Goal: Transaction & Acquisition: Purchase product/service

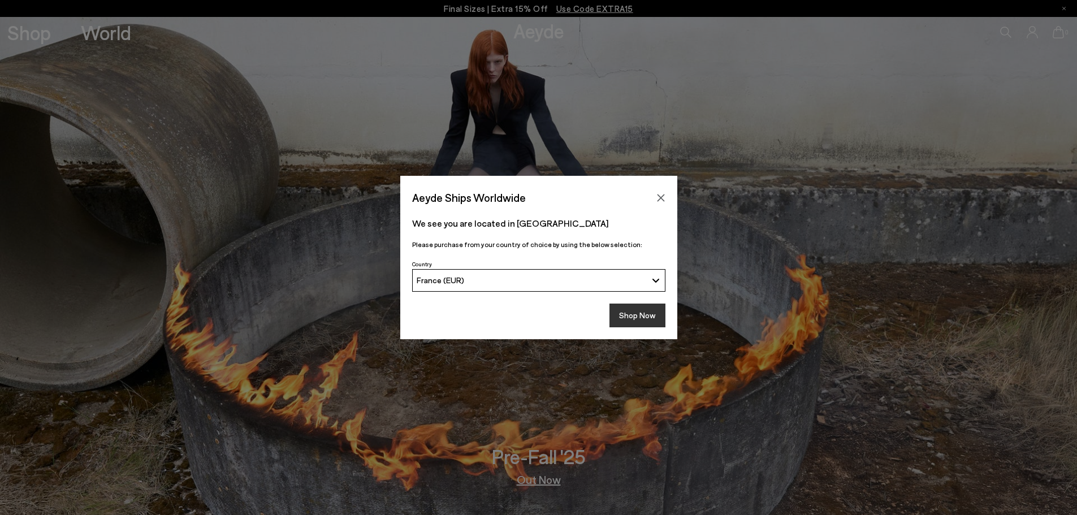
click at [622, 316] on button "Shop Now" at bounding box center [637, 316] width 56 height 24
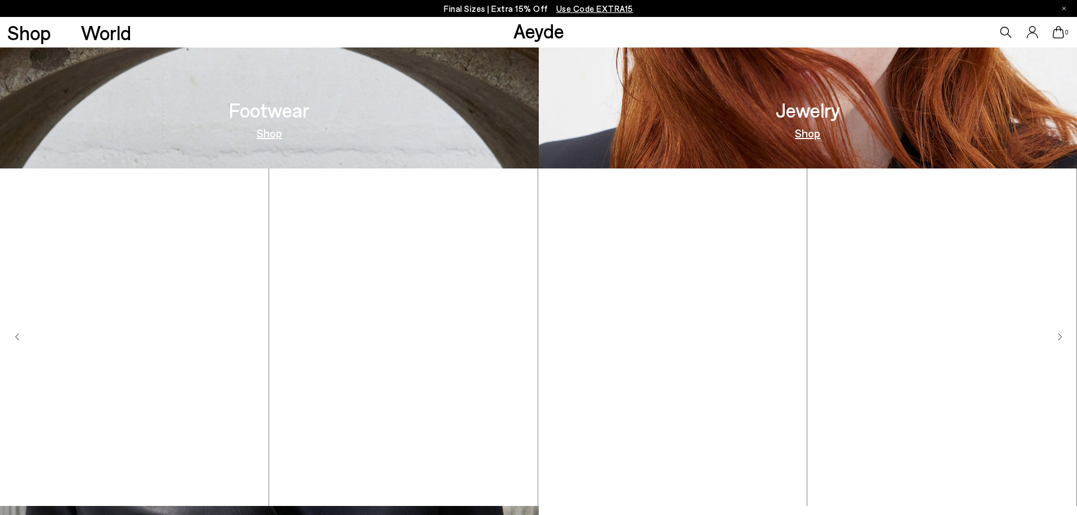
scroll to position [706, 0]
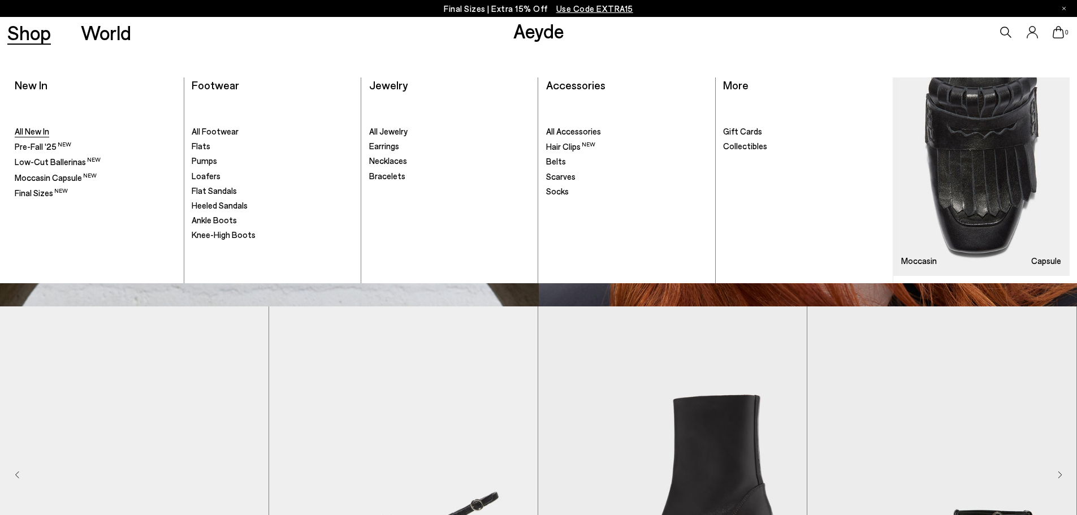
click at [36, 134] on span "All New In" at bounding box center [32, 131] width 34 height 10
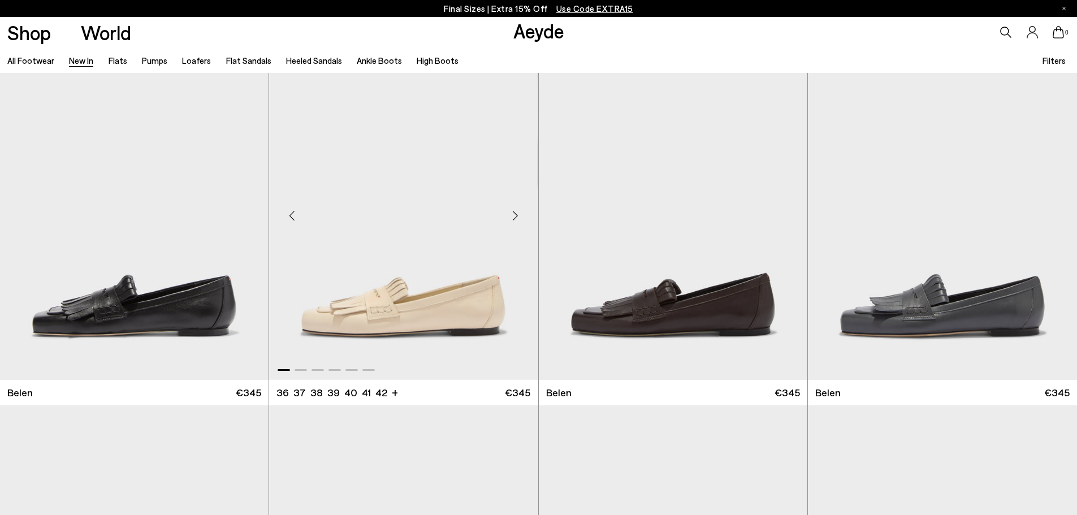
scroll to position [78, 0]
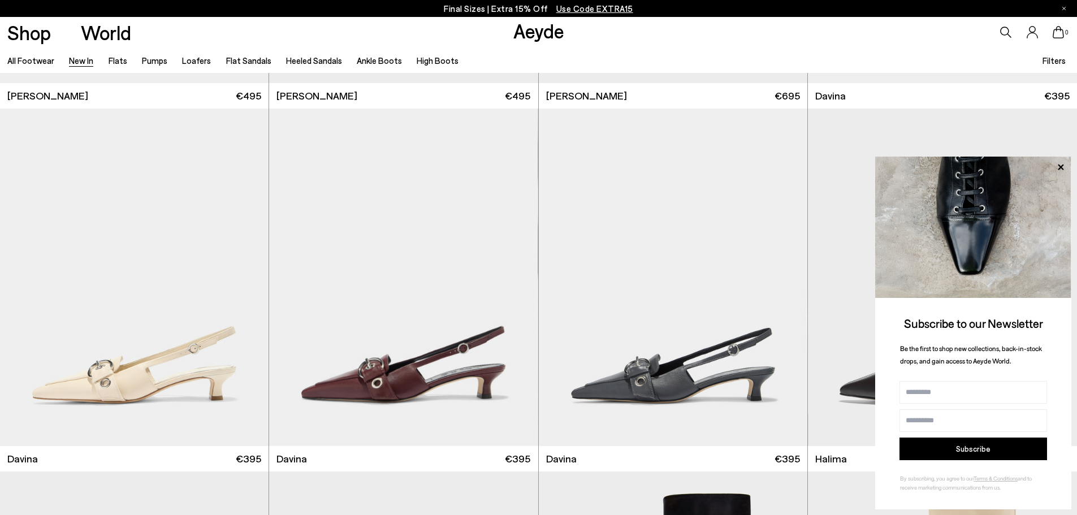
scroll to position [4352, 0]
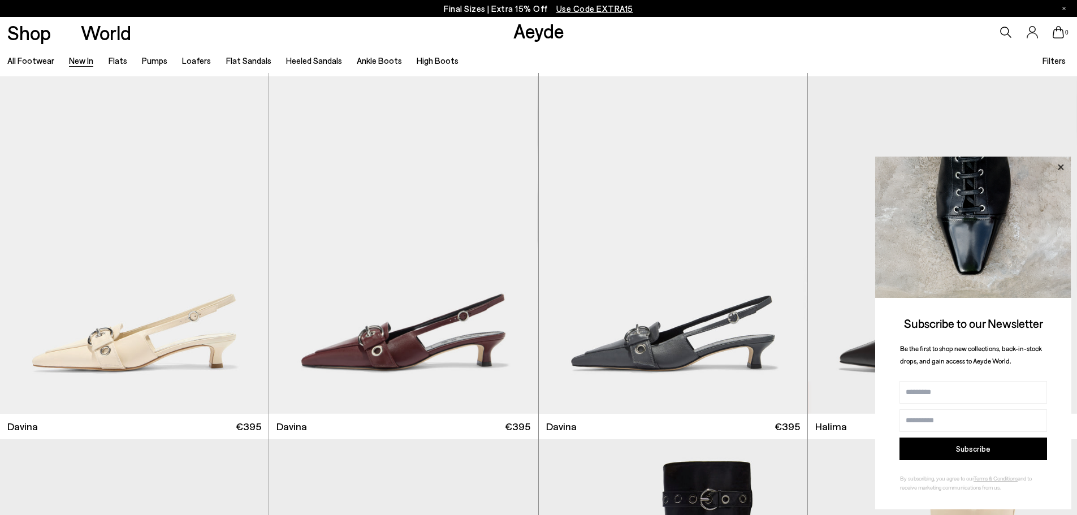
click at [1057, 164] on icon at bounding box center [1060, 167] width 15 height 15
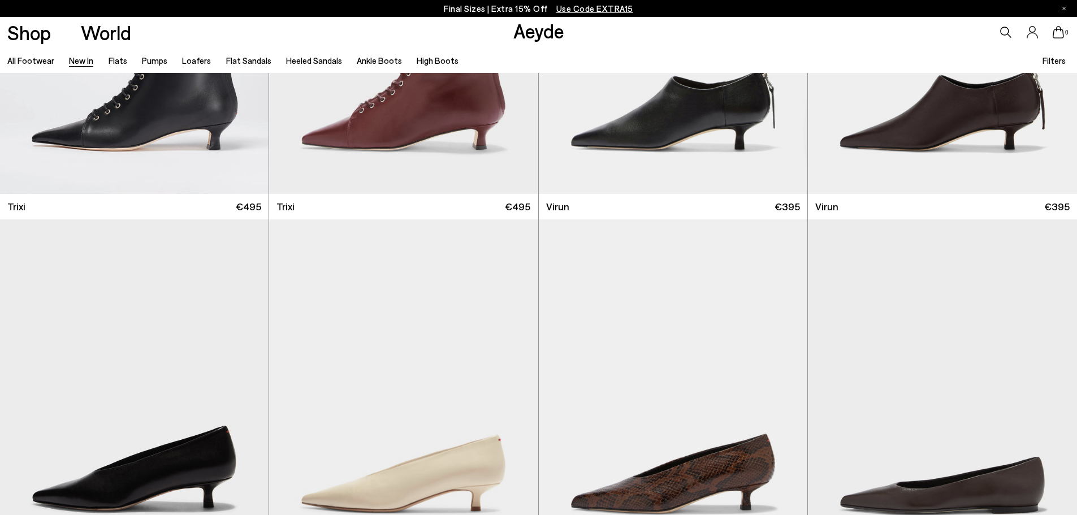
scroll to position [5539, 0]
